Goal: Find specific fact: Find contact information

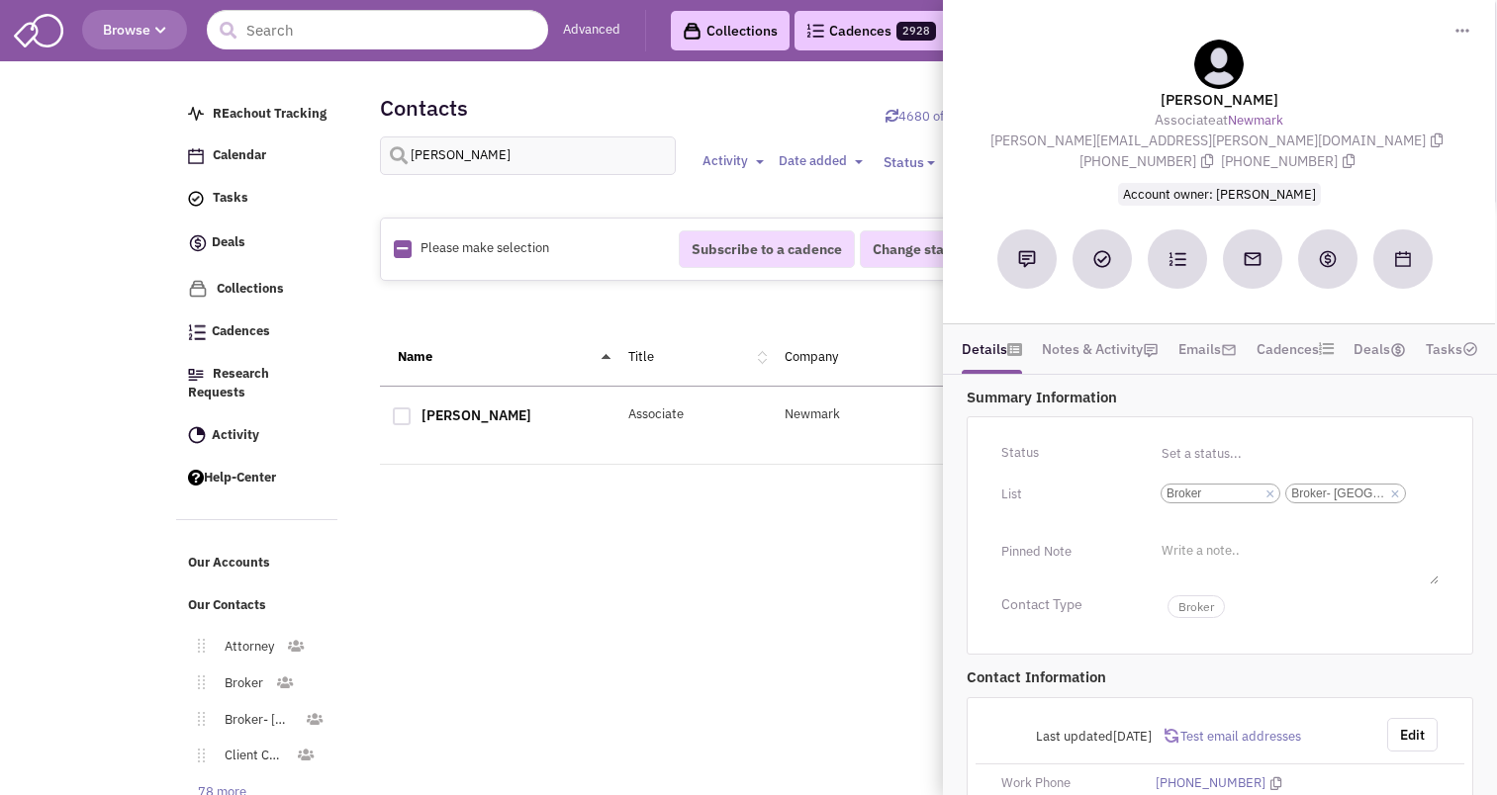
select select
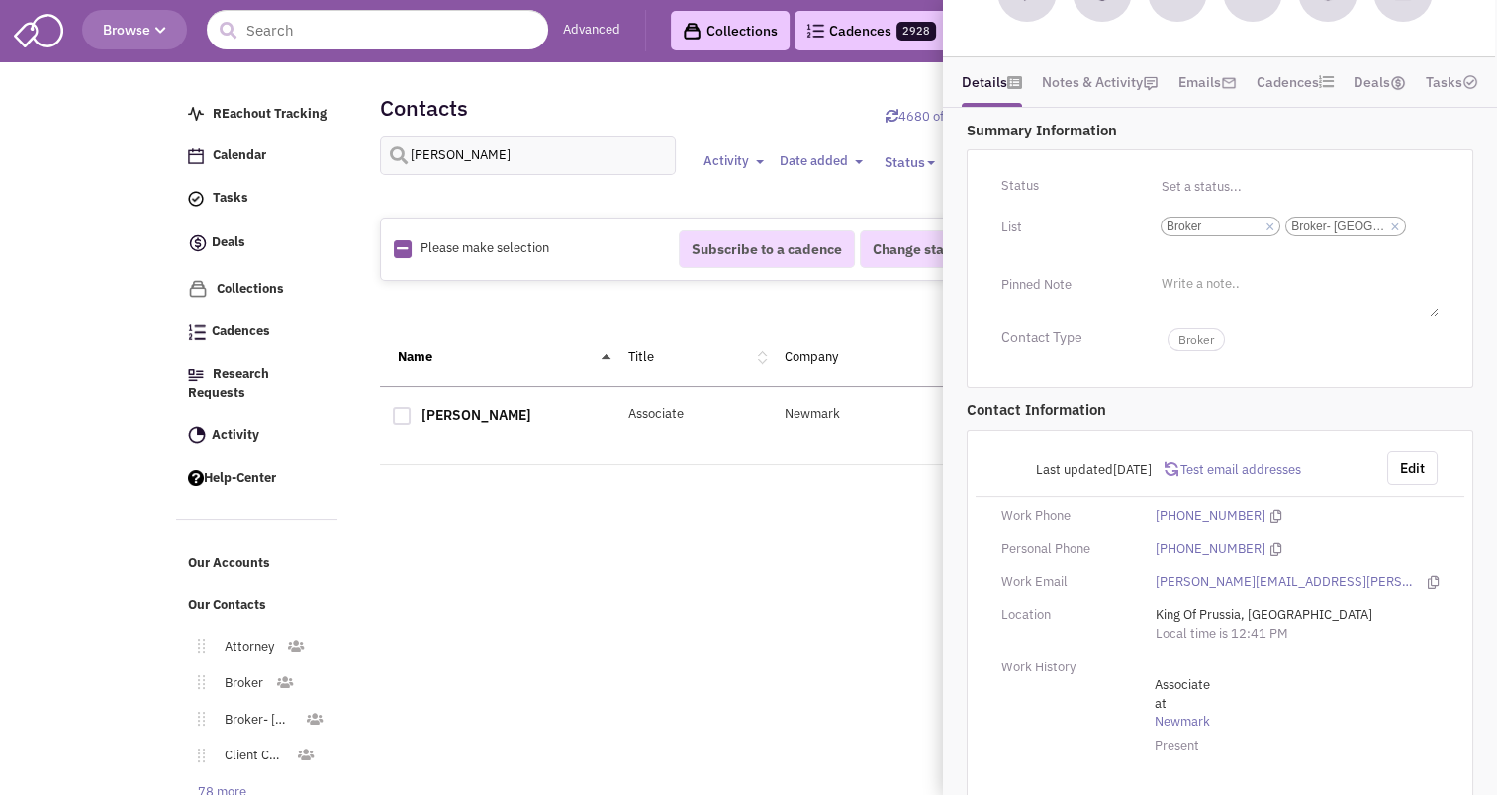
click at [151, 193] on body "Browse Advanced Collections Cadences 2928 Deals Activity" at bounding box center [748, 444] width 1497 height 888
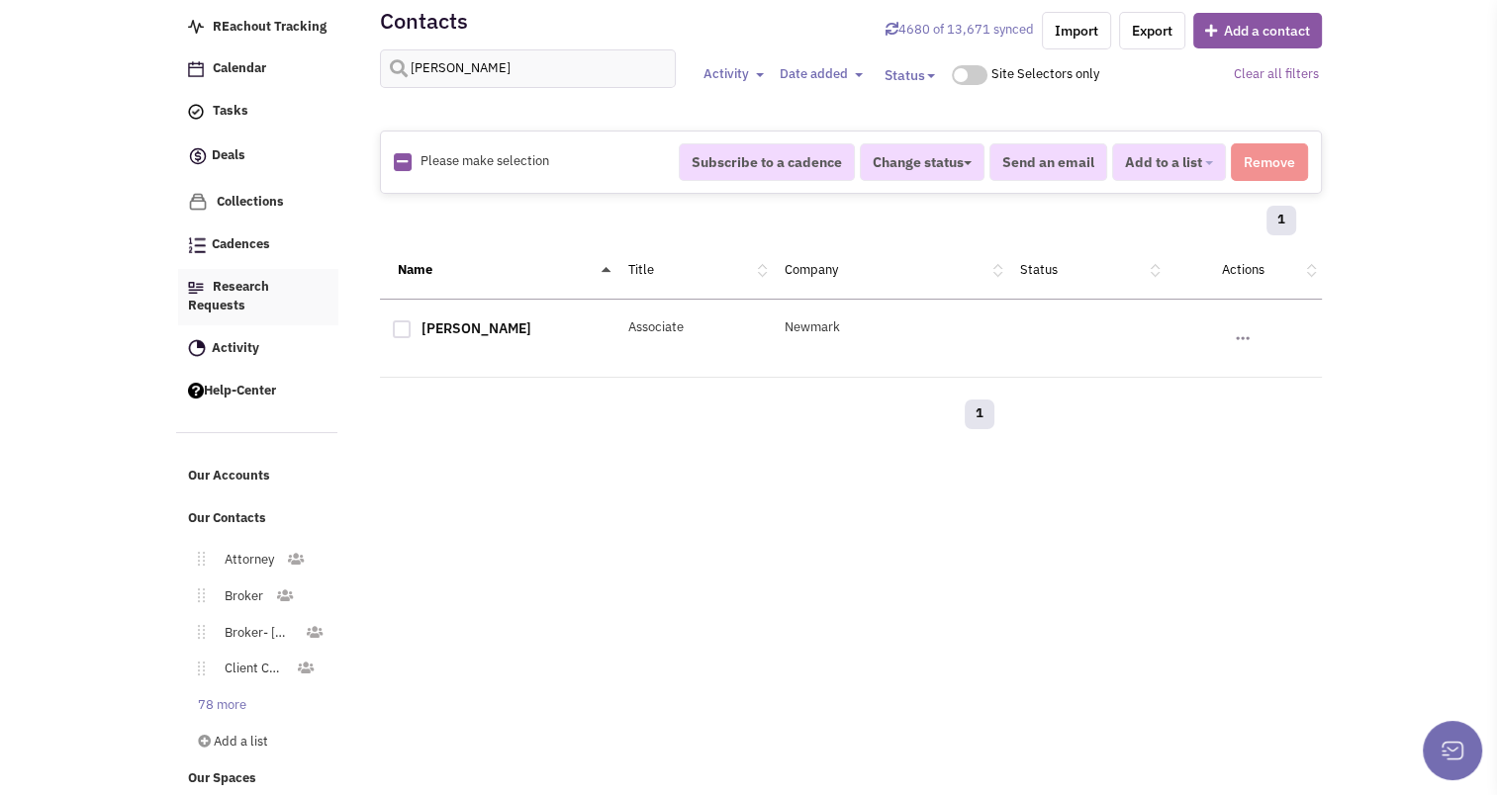
scroll to position [0, 0]
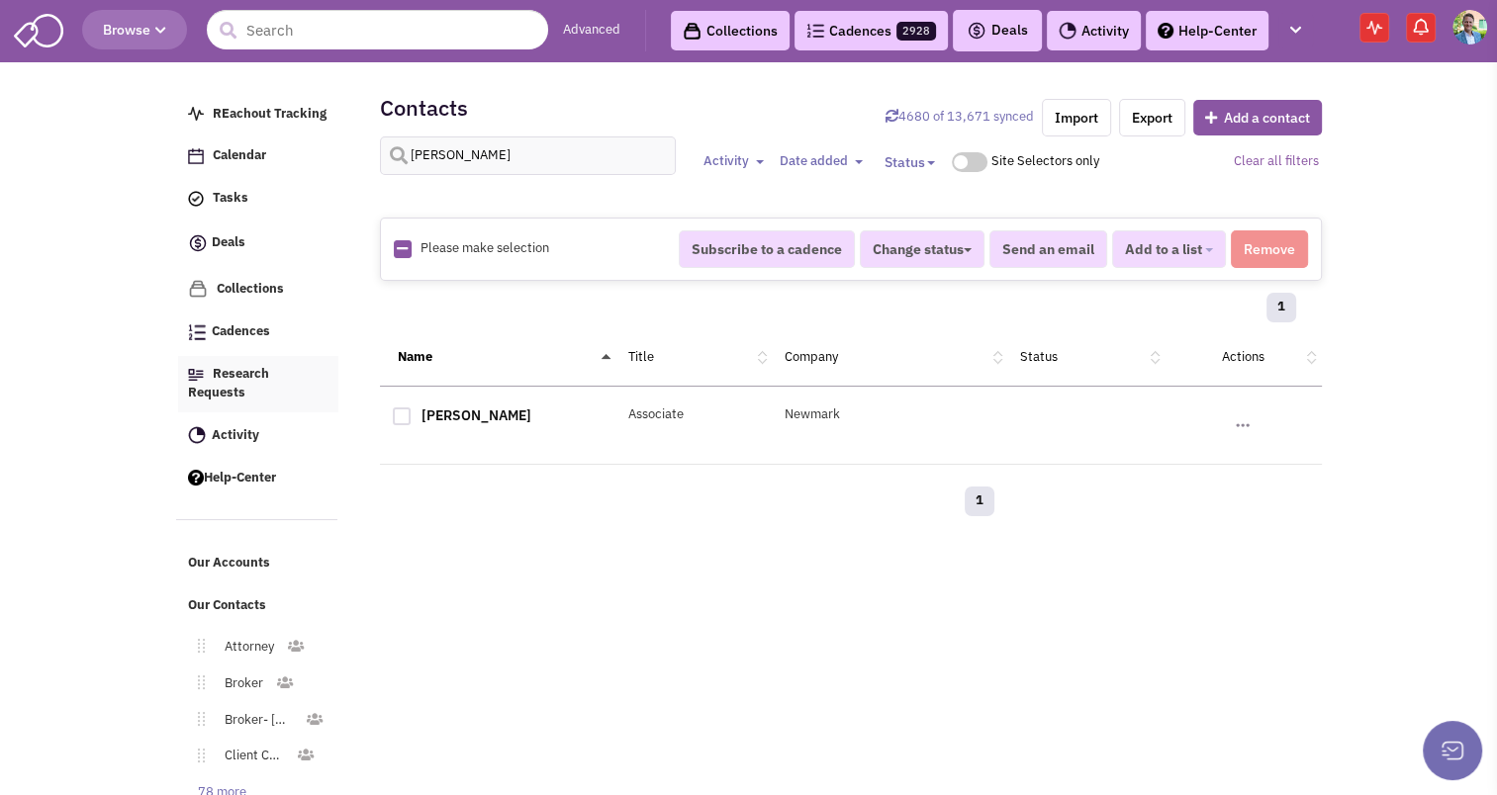
click at [234, 379] on span "Research Requests" at bounding box center [228, 383] width 81 height 36
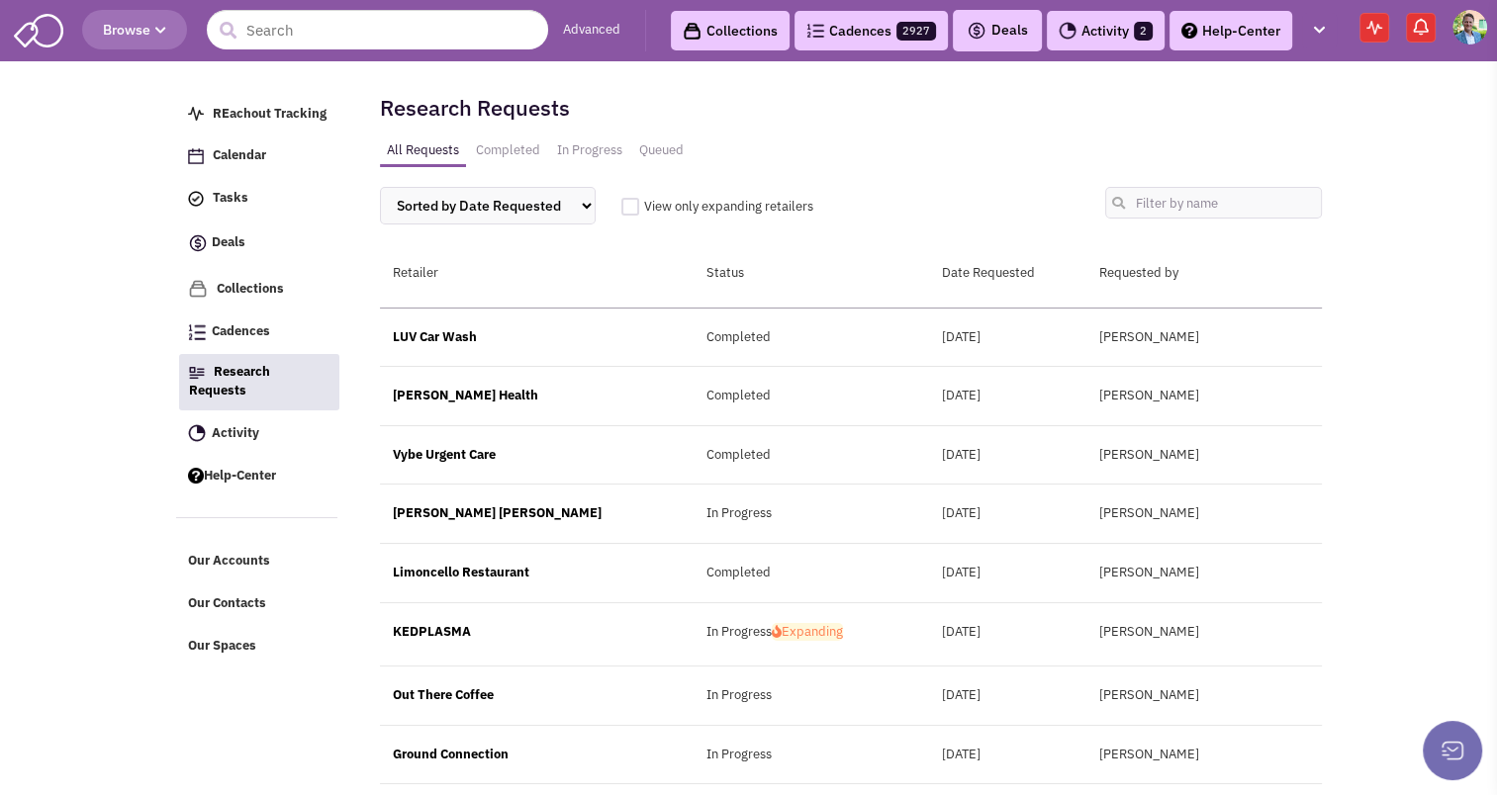
click at [496, 142] on link "Completed" at bounding box center [508, 151] width 78 height 29
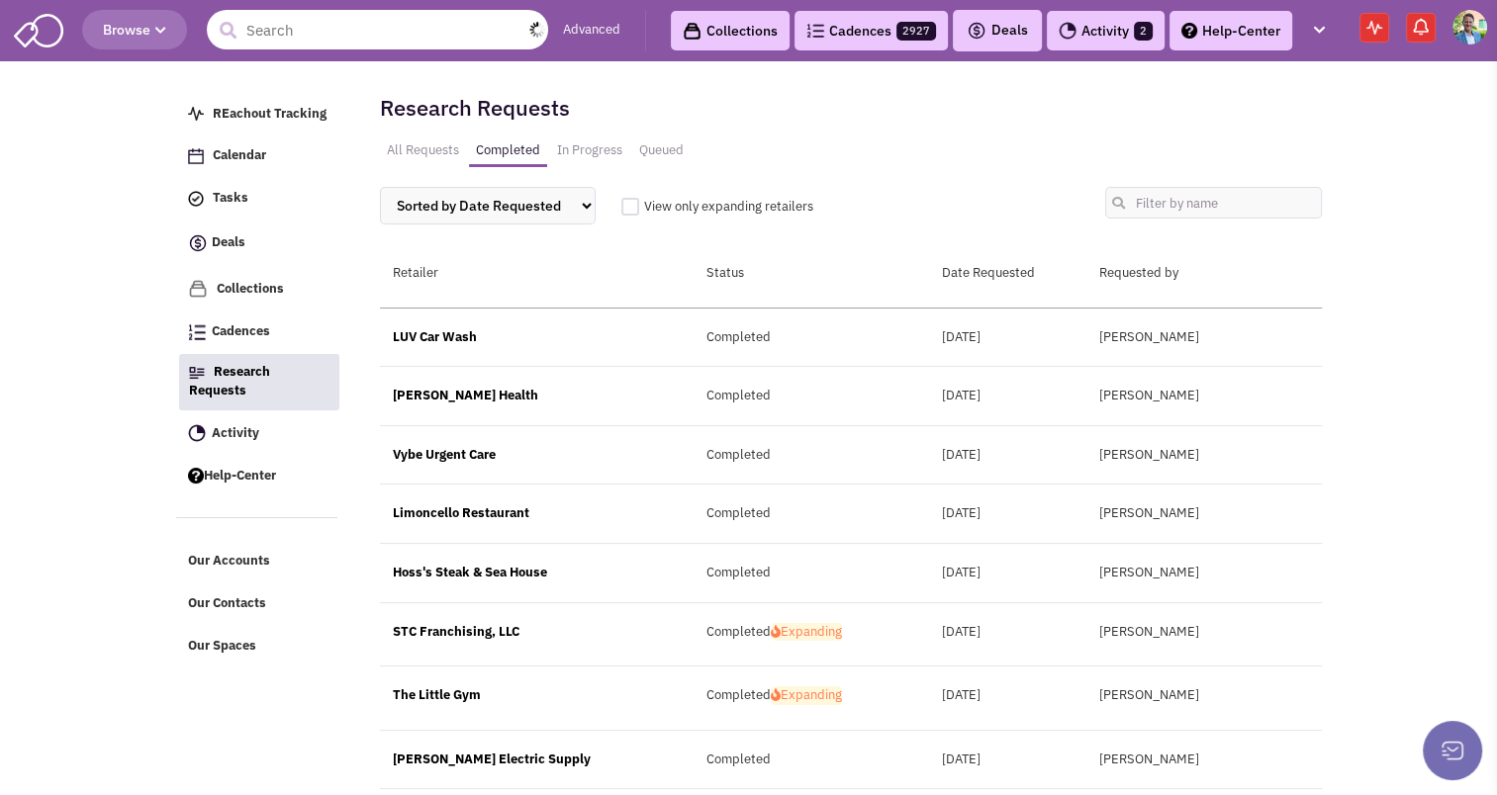
drag, startPoint x: 261, startPoint y: 32, endPoint x: 246, endPoint y: 33, distance: 14.9
click at [246, 33] on input "text" at bounding box center [377, 30] width 341 height 40
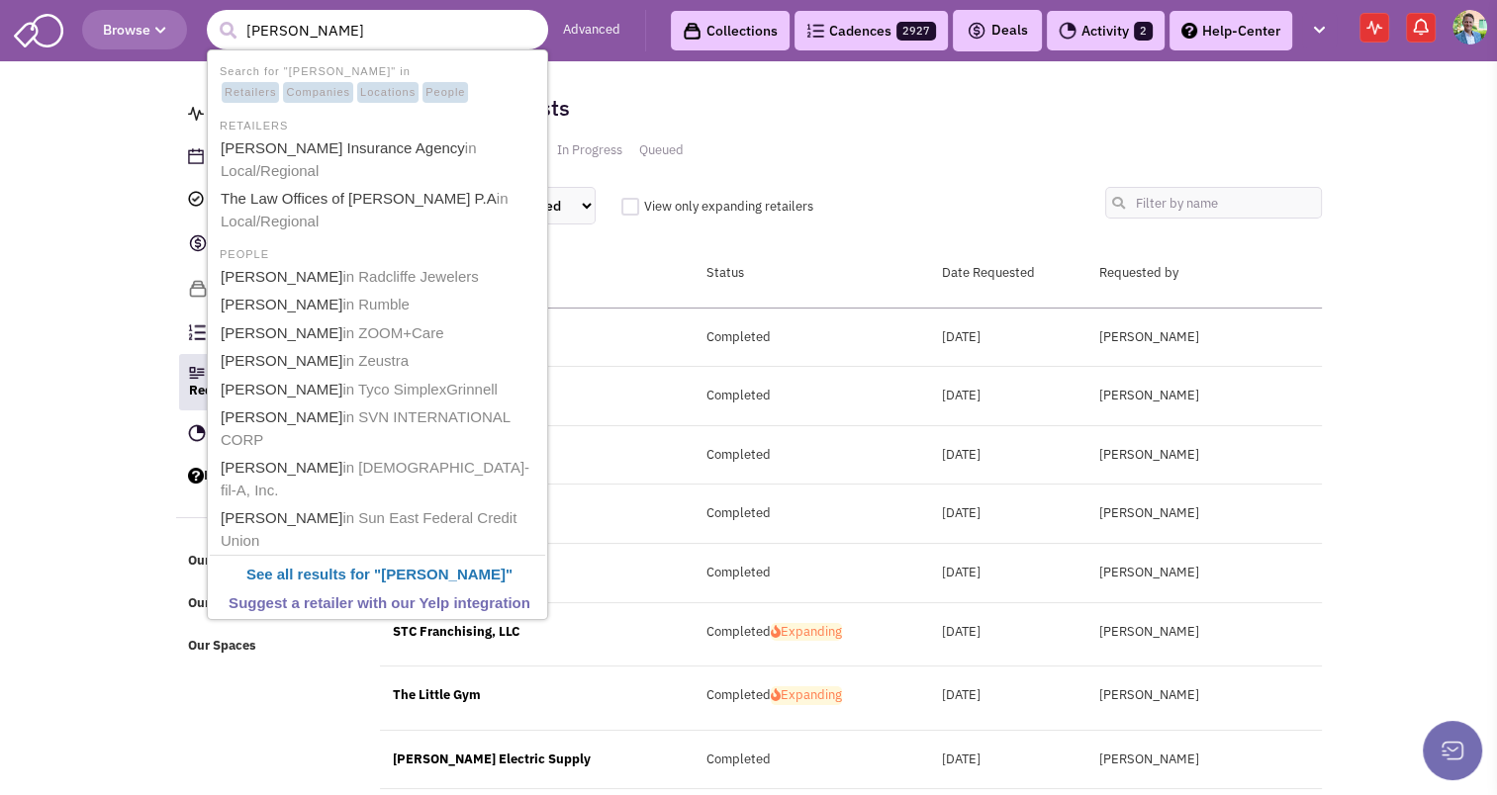
type input "erik zamias"
click at [213, 16] on button "submit" at bounding box center [228, 31] width 30 height 30
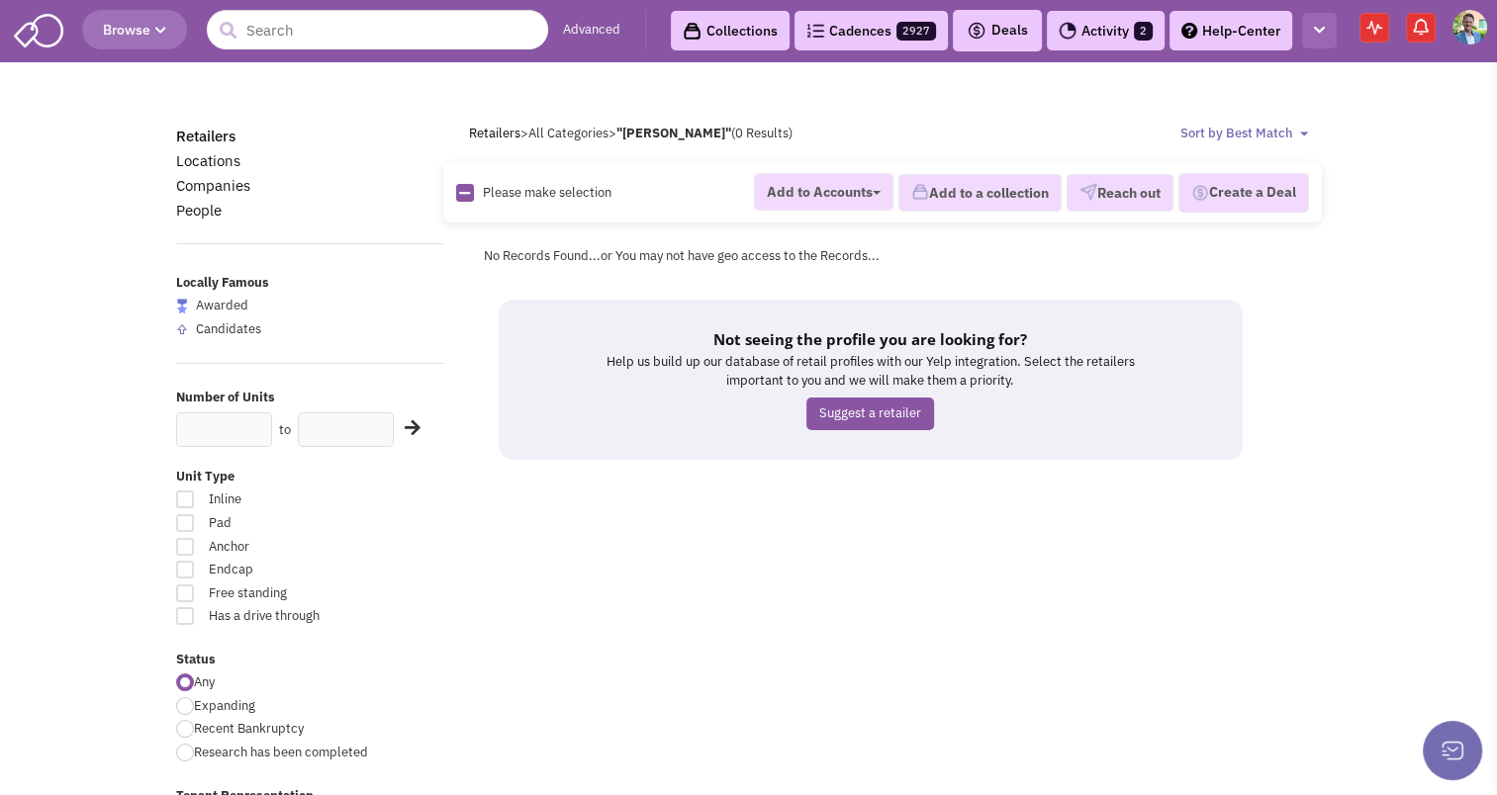
click at [1311, 32] on button "button" at bounding box center [1319, 31] width 35 height 37
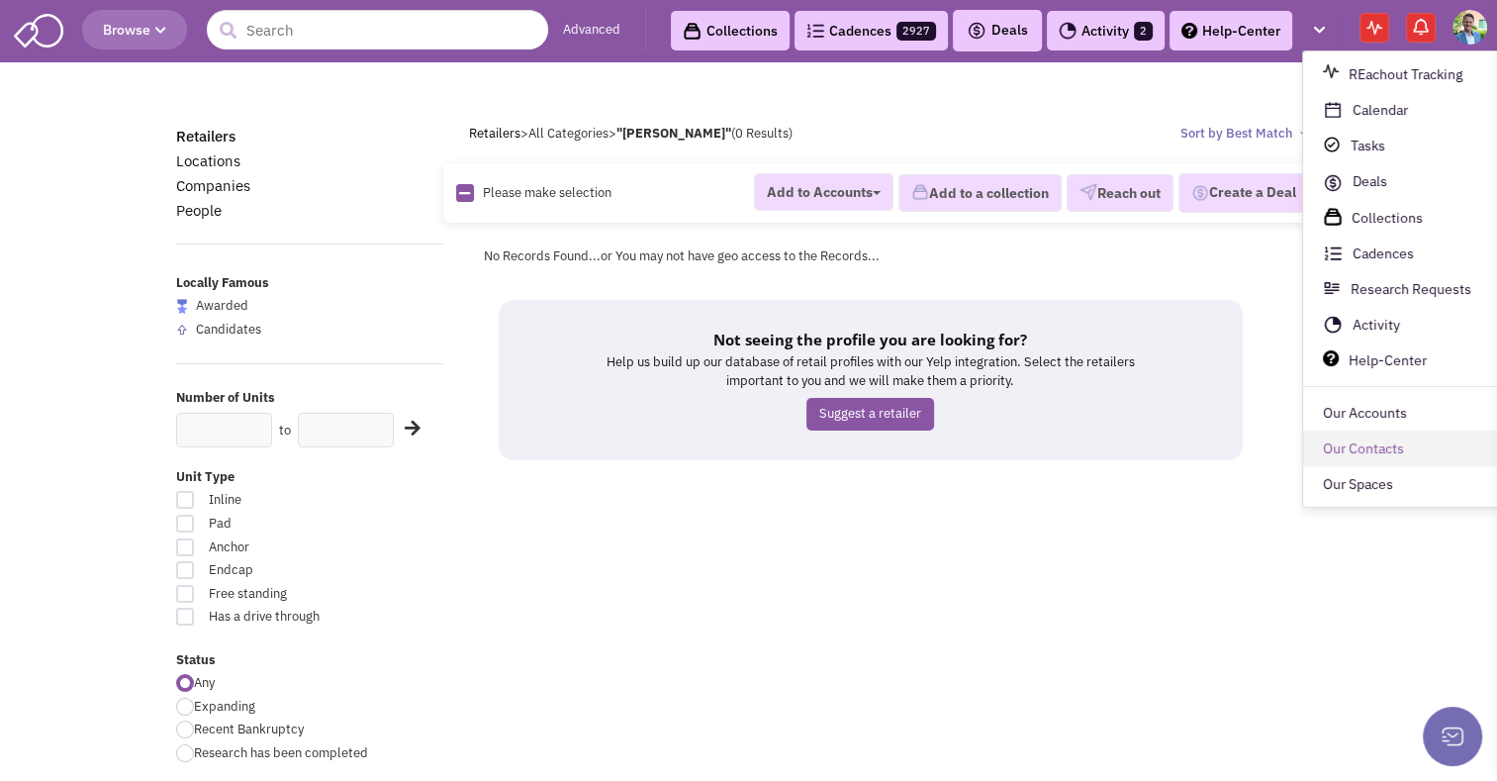
click at [1373, 455] on link "Our Contacts" at bounding box center [1411, 449] width 216 height 36
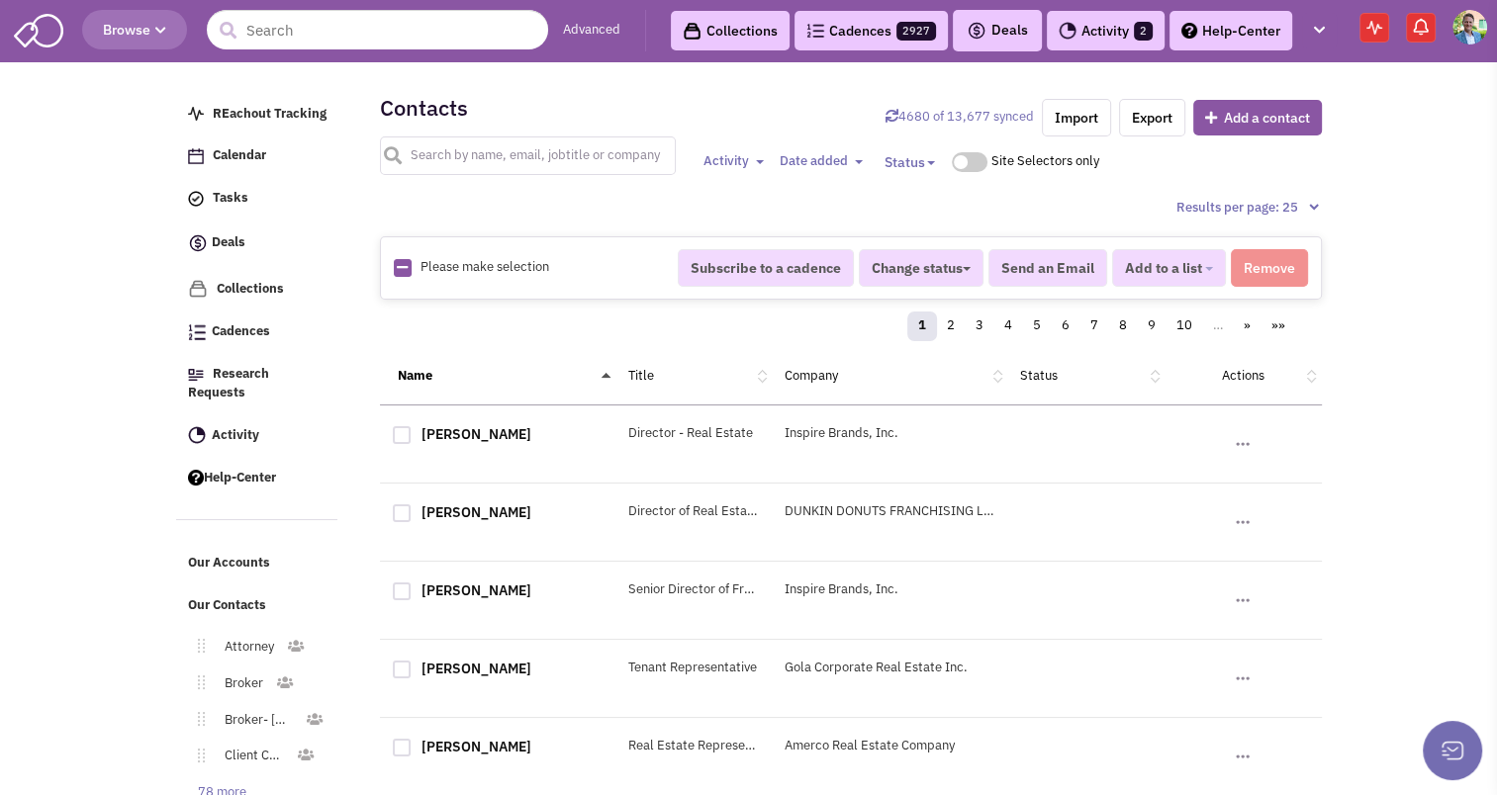
click at [560, 152] on input "text" at bounding box center [528, 156] width 297 height 39
type input "erik zamias"
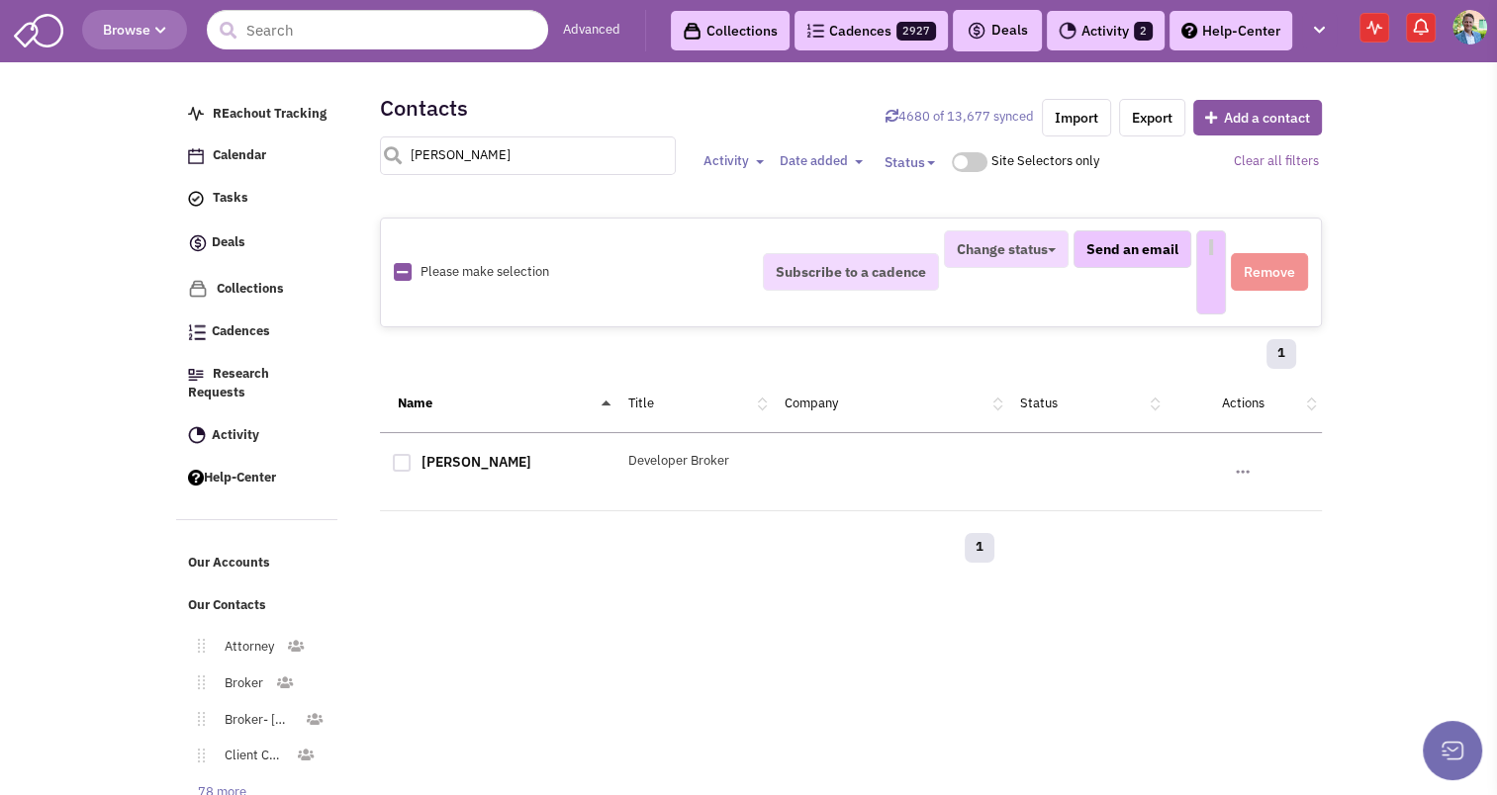
select select
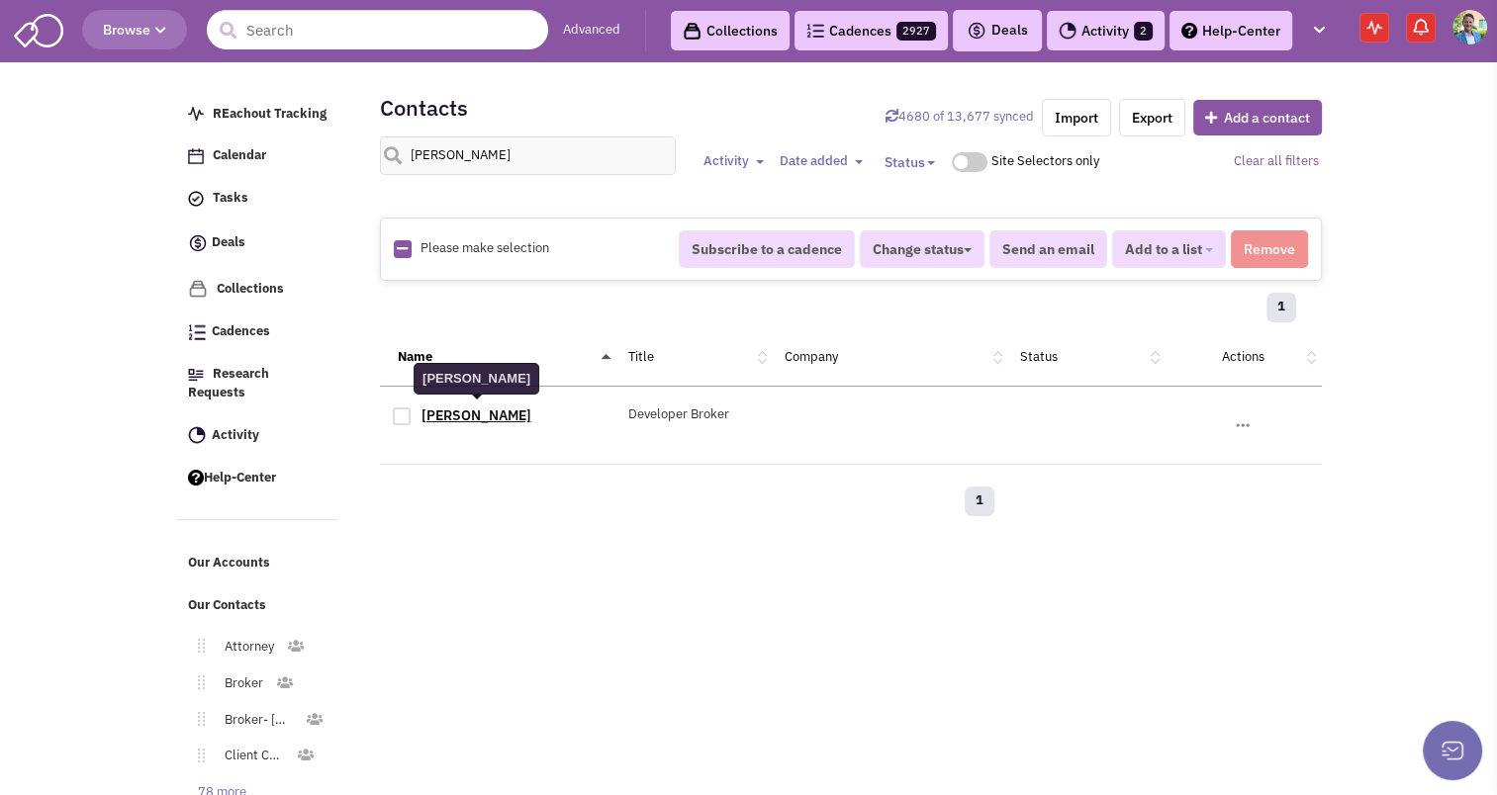
click at [465, 407] on link "Erik Zamias" at bounding box center [476, 416] width 110 height 18
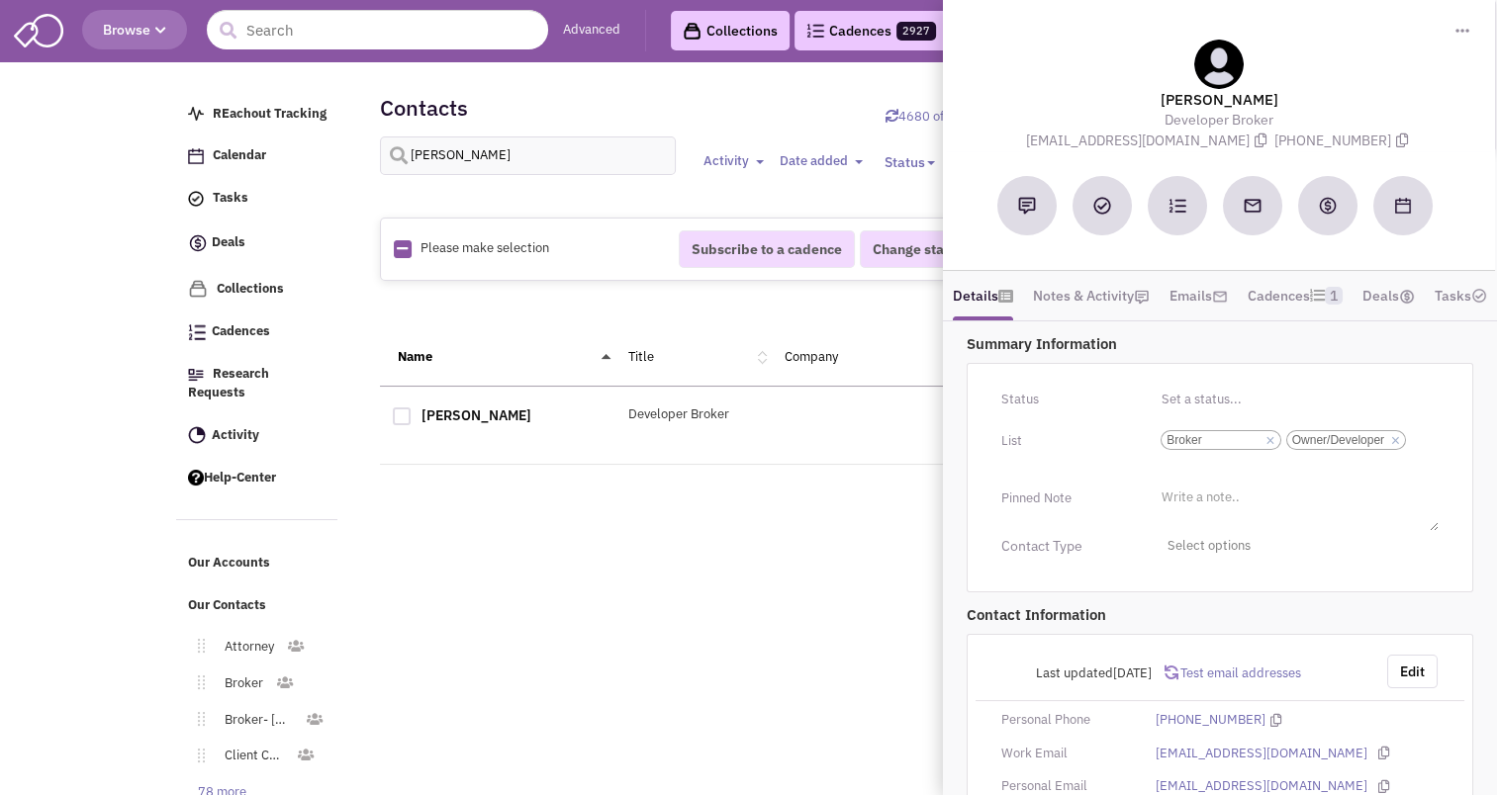
scroll to position [159, 0]
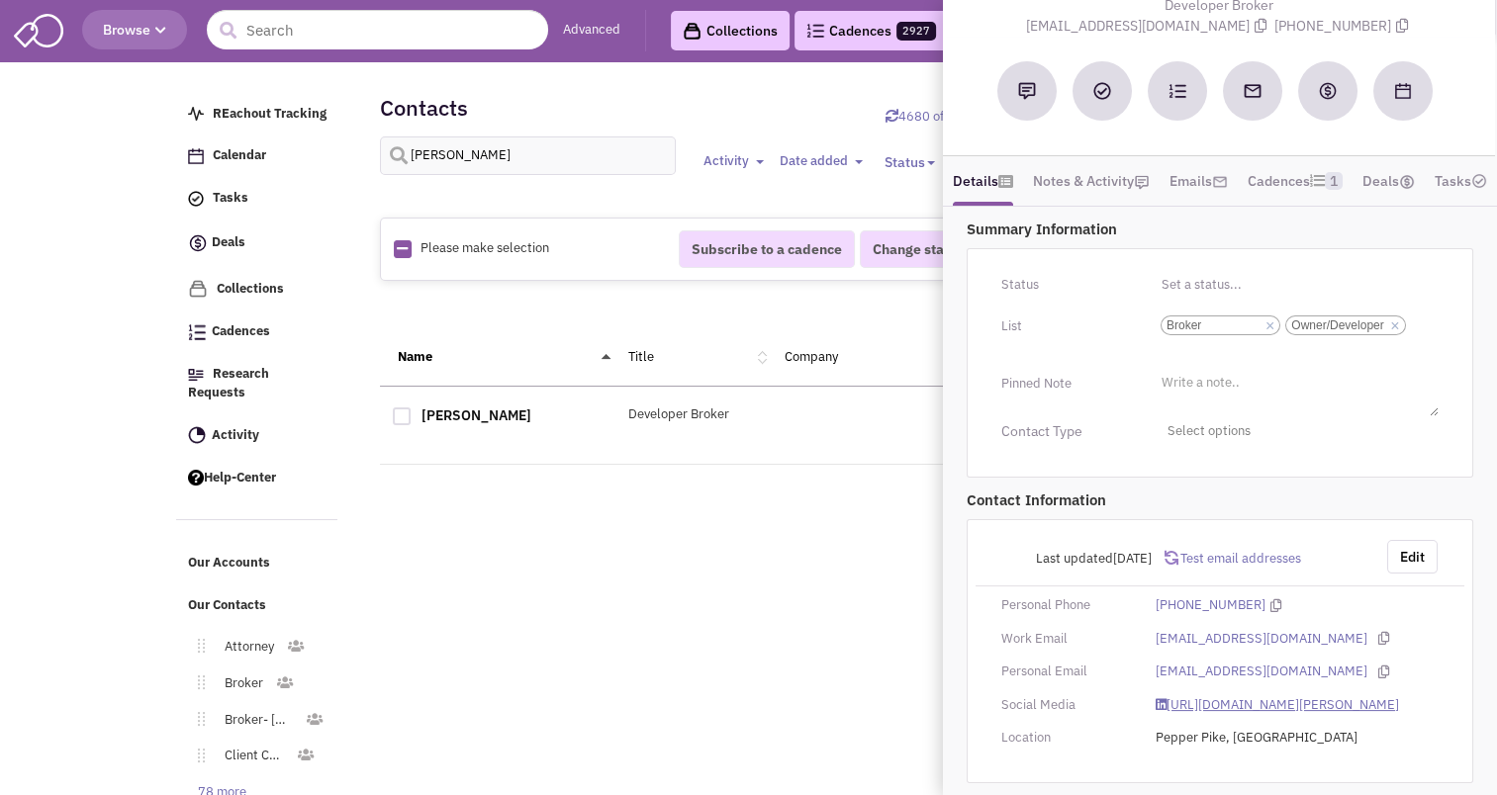
click at [1195, 697] on link "https://www.linkedin.com/in/erik-zamias-65b567236/" at bounding box center [1277, 706] width 243 height 19
